Goal: Communication & Community: Answer question/provide support

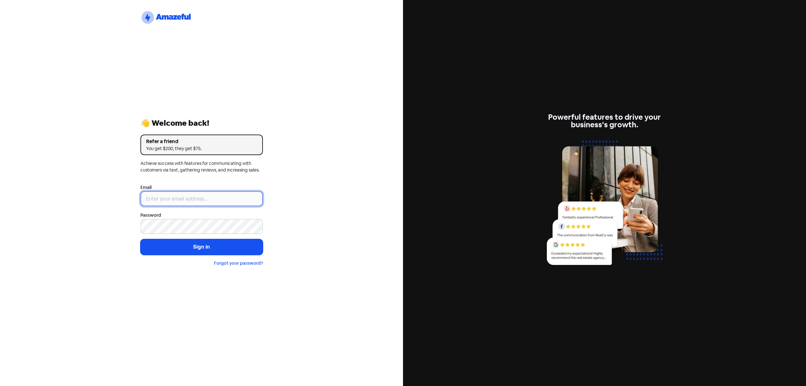
type input "[EMAIL_ADDRESS][DOMAIN_NAME]"
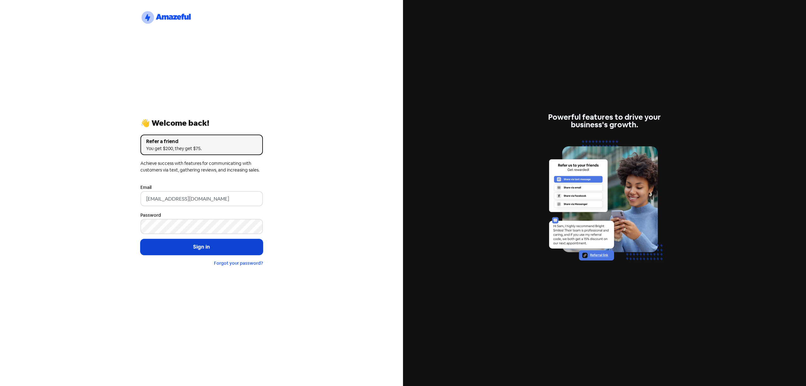
click at [168, 246] on button "Sign in" at bounding box center [201, 247] width 122 height 16
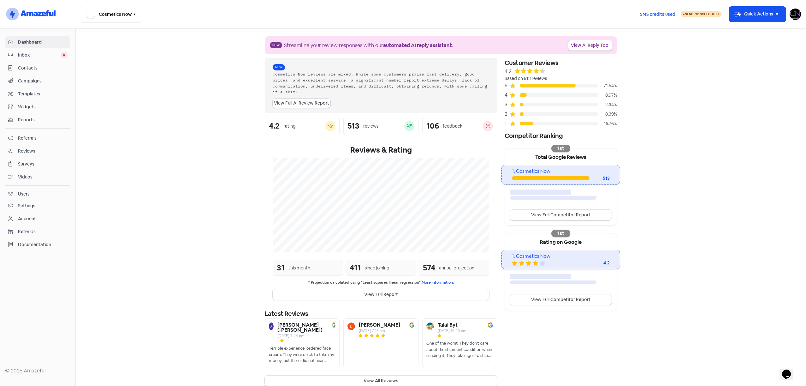
click at [23, 149] on span "Reviews" at bounding box center [43, 151] width 50 height 7
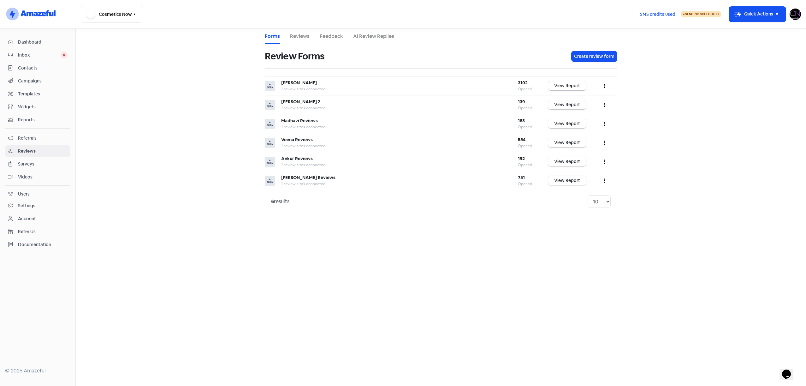
click at [304, 37] on link "Reviews" at bounding box center [300, 36] width 20 height 8
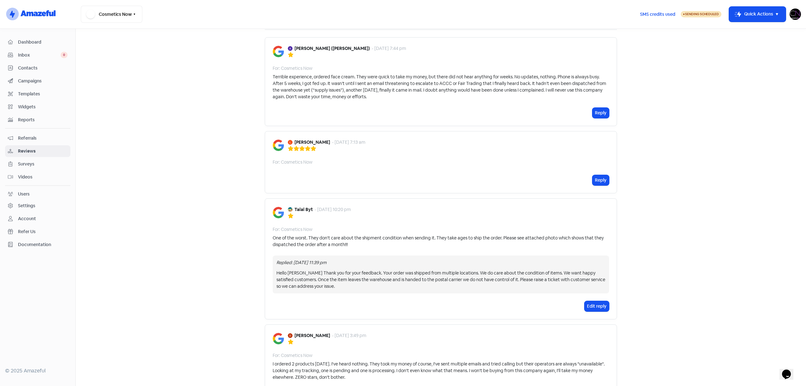
scroll to position [31, 0]
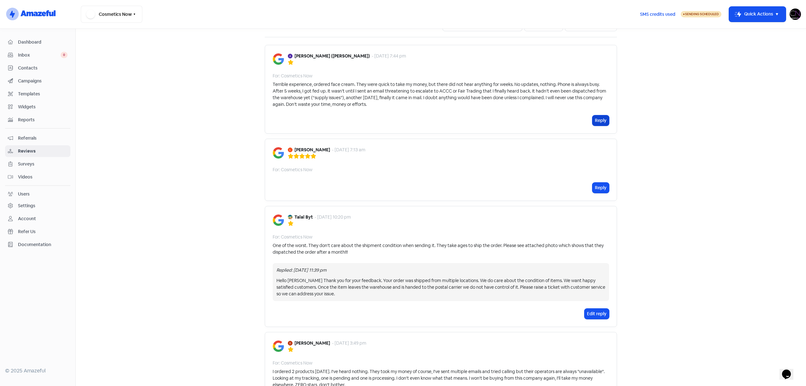
click at [599, 121] on button "Reply" at bounding box center [600, 120] width 17 height 10
click at [0, 0] on p at bounding box center [0, 0] width 0 height 0
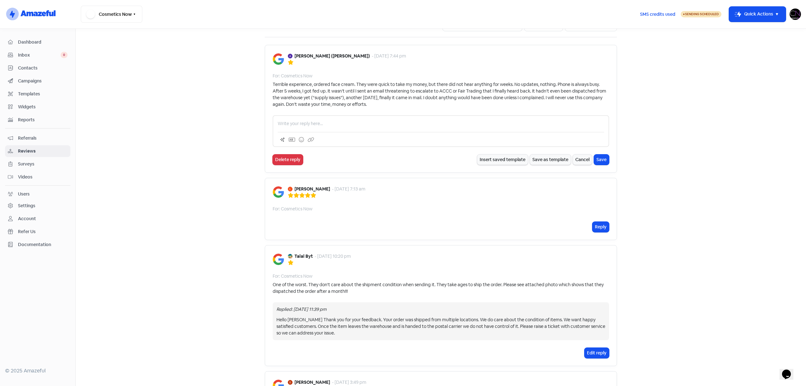
click at [557, 117] on div at bounding box center [441, 131] width 336 height 32
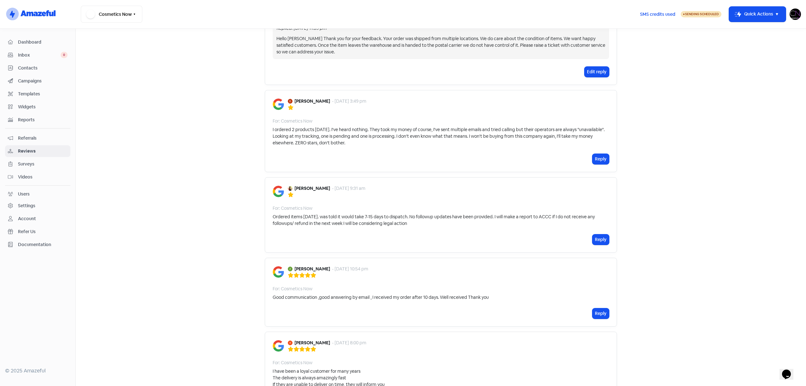
scroll to position [375, 0]
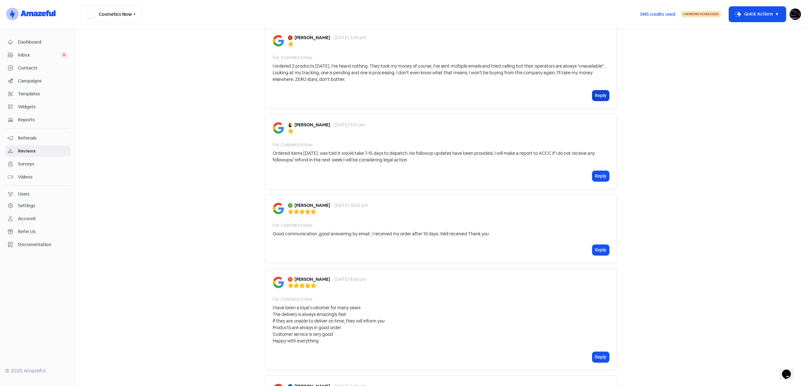
click at [600, 96] on button "Reply" at bounding box center [600, 95] width 17 height 10
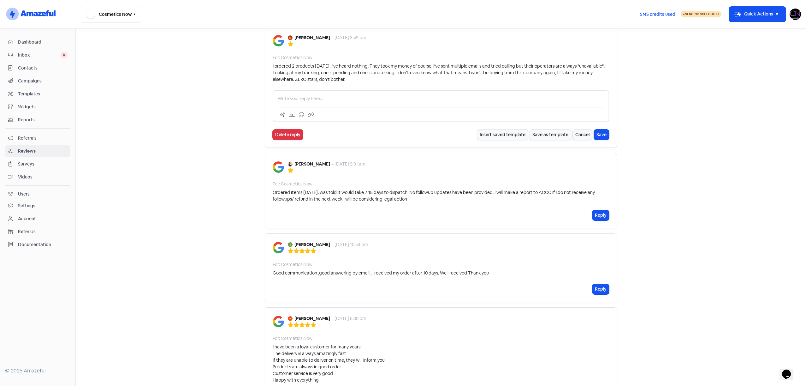
click at [499, 100] on p at bounding box center [441, 98] width 326 height 7
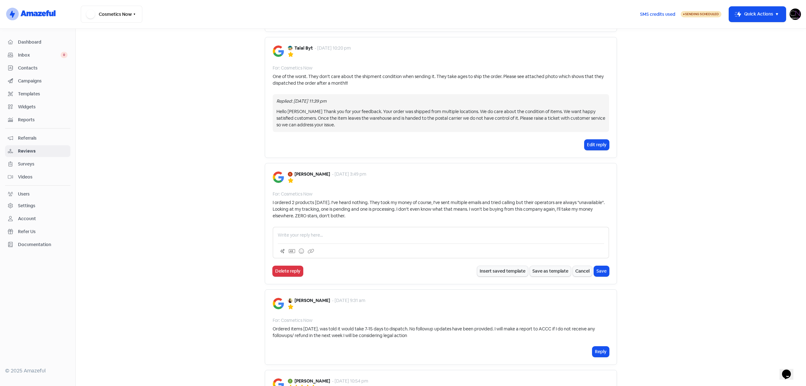
scroll to position [0, 0]
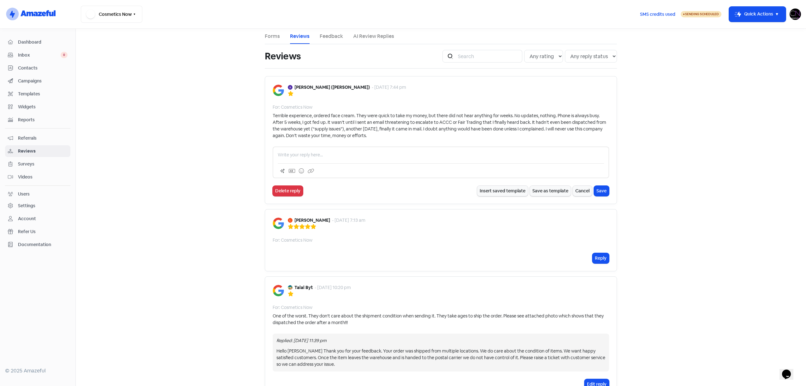
click at [431, 155] on p at bounding box center [441, 154] width 326 height 7
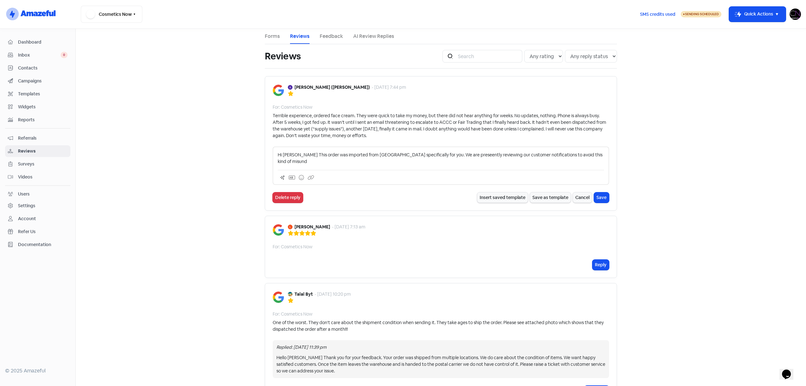
click at [431, 155] on p "Hi Anna This order was imported from Spain specifically for you. We are preseen…" at bounding box center [441, 157] width 326 height 13
click at [581, 154] on p "Hi Anna This order was imported from Spain specifically for you. We are present…" at bounding box center [441, 157] width 326 height 13
click at [363, 155] on p "Hi Anna This order was imported from Spain specifically for you. We are present…" at bounding box center [441, 157] width 326 height 13
click at [409, 158] on p "Hi Anna This order was imported from Europe specifically for you. We are presen…" at bounding box center [441, 157] width 326 height 13
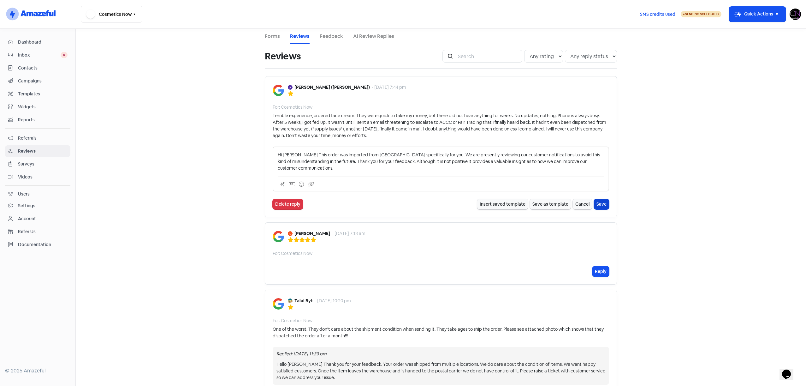
click at [601, 199] on button "Save" at bounding box center [601, 204] width 15 height 10
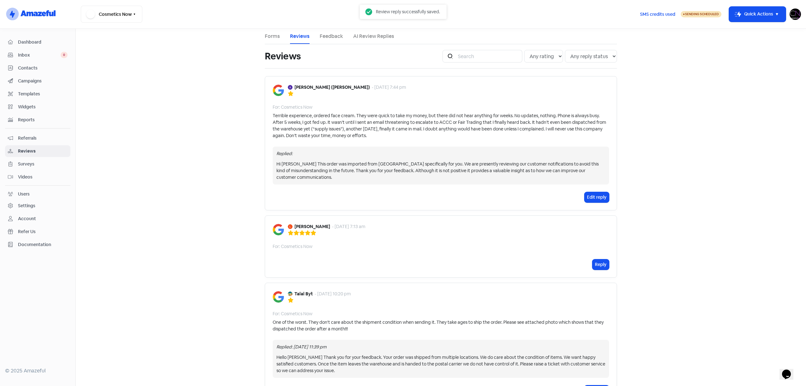
click at [601, 198] on div "Anna Mac (Anna) - 18 Aug 2025, 7:44 pm For: Cosmetics Now Terrible experience, …" at bounding box center [441, 143] width 352 height 134
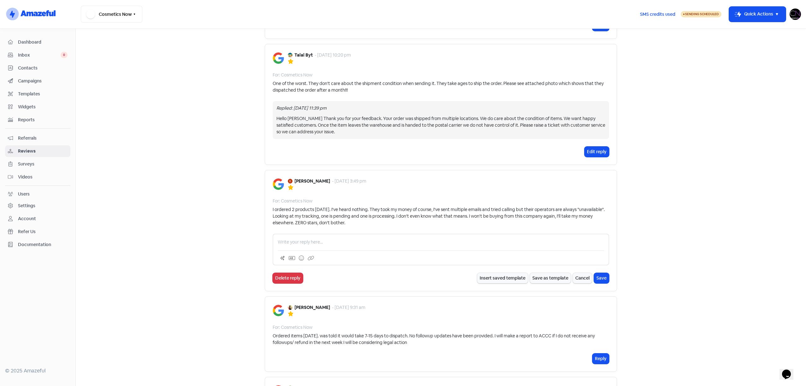
scroll to position [239, 0]
drag, startPoint x: 295, startPoint y: 173, endPoint x: 319, endPoint y: 173, distance: 24.3
click at [319, 177] on div "Danelle Ellis - 15 Aug 2025, 3:49 pm" at bounding box center [327, 180] width 79 height 7
copy b "Danelle Ellis"
